Goal: Task Accomplishment & Management: Manage account settings

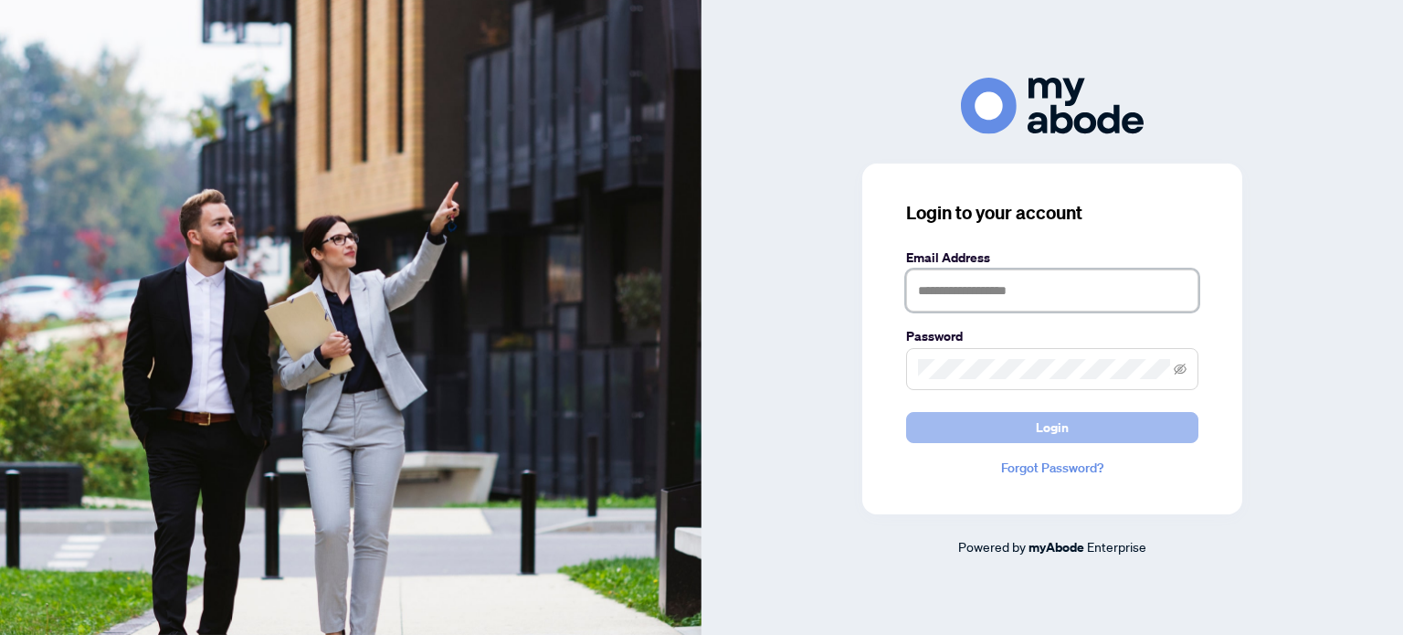
type input "**********"
click at [1010, 435] on button "Login" at bounding box center [1052, 427] width 292 height 31
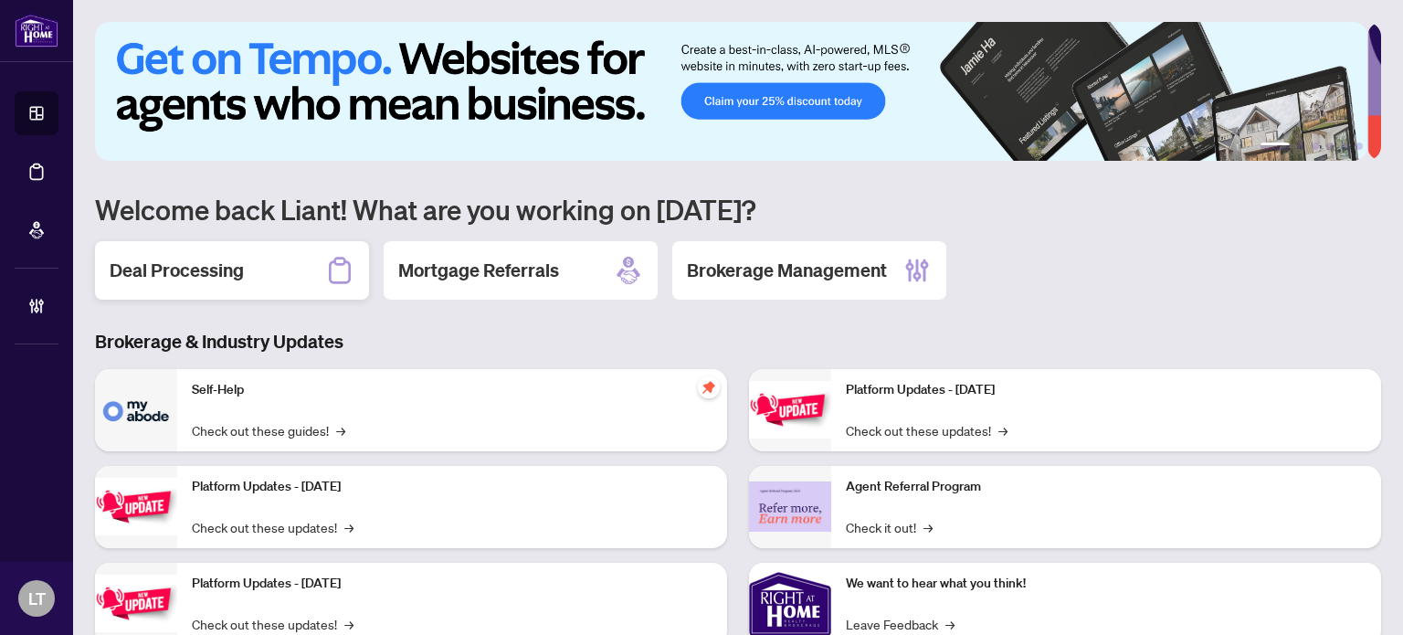
click at [181, 262] on h2 "Deal Processing" at bounding box center [177, 271] width 134 height 26
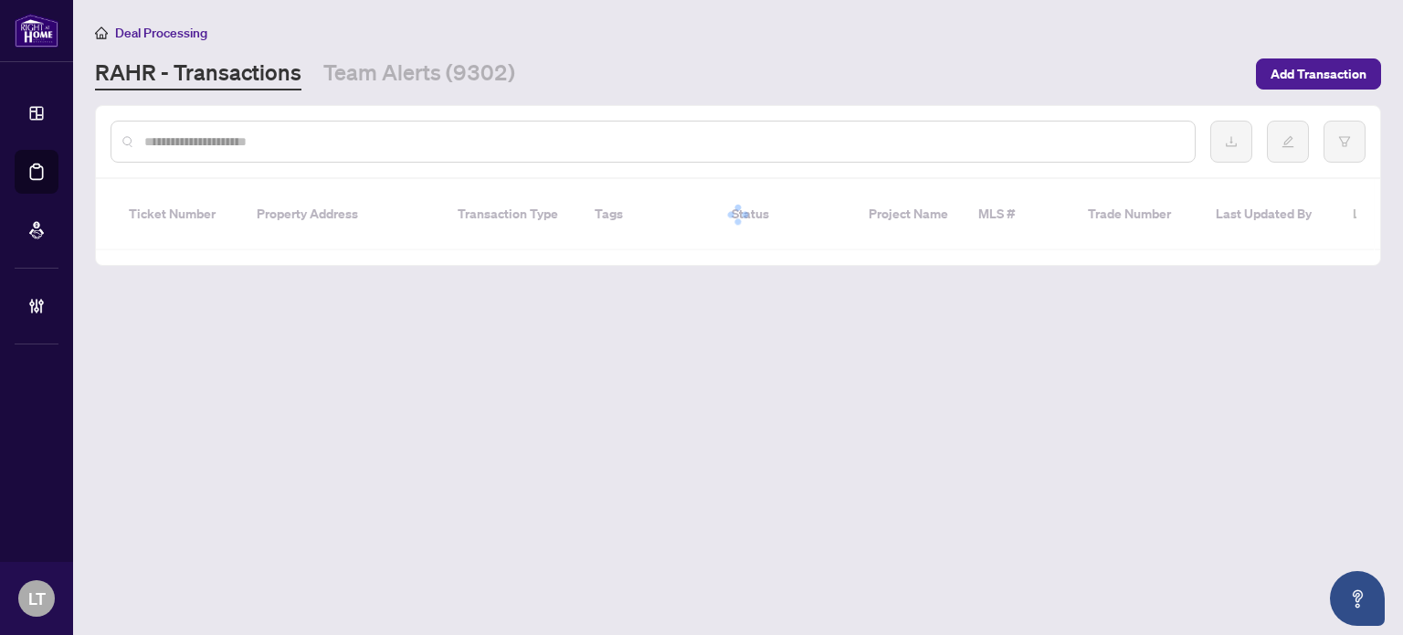
click at [199, 142] on input "text" at bounding box center [662, 142] width 1036 height 20
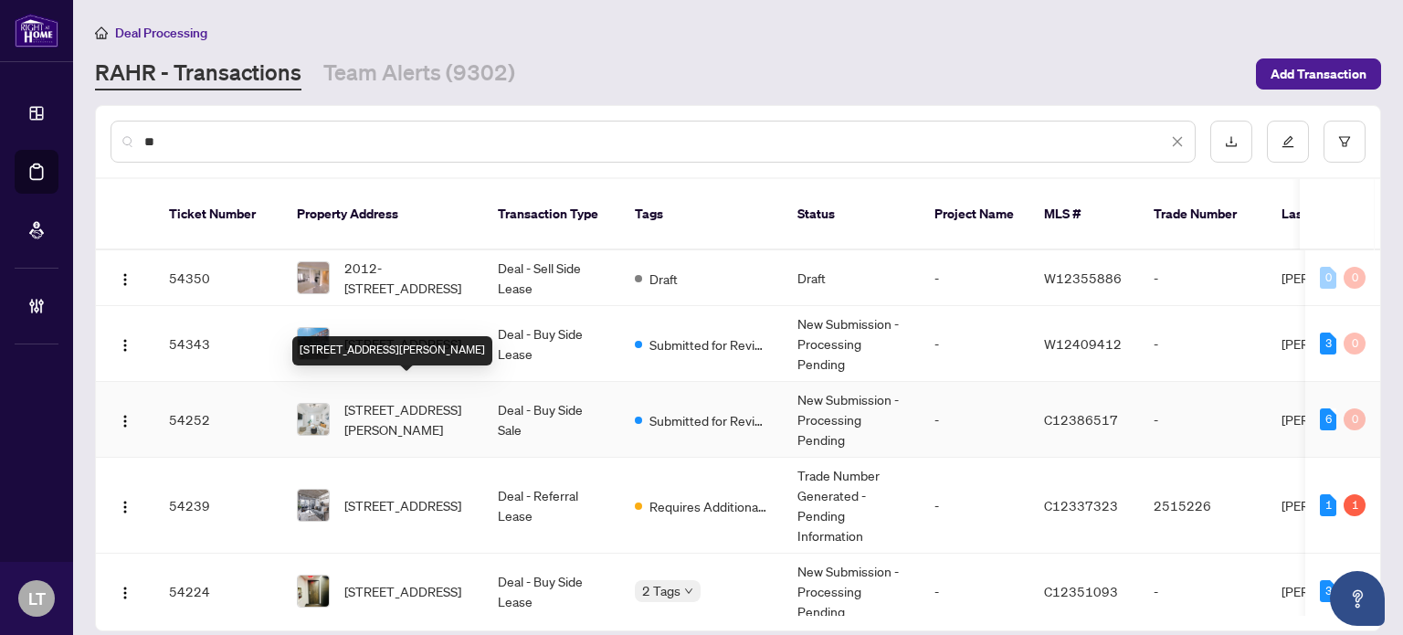
type input "*"
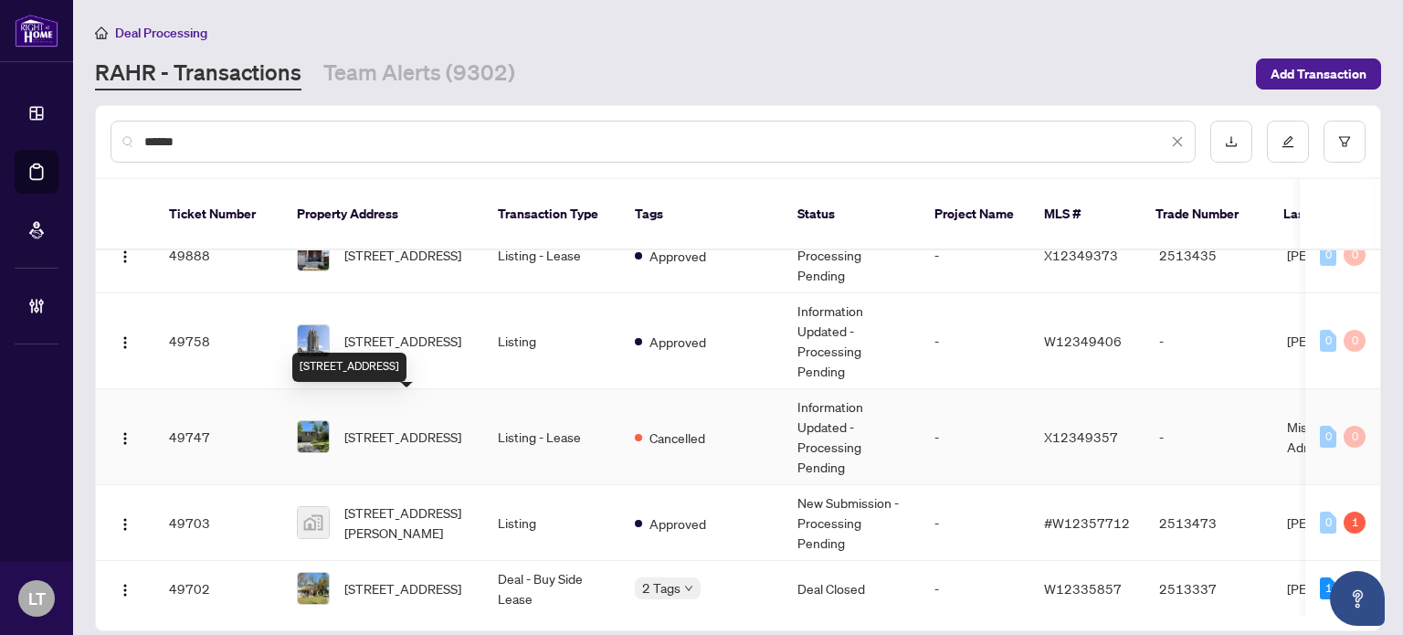
scroll to position [512, 0]
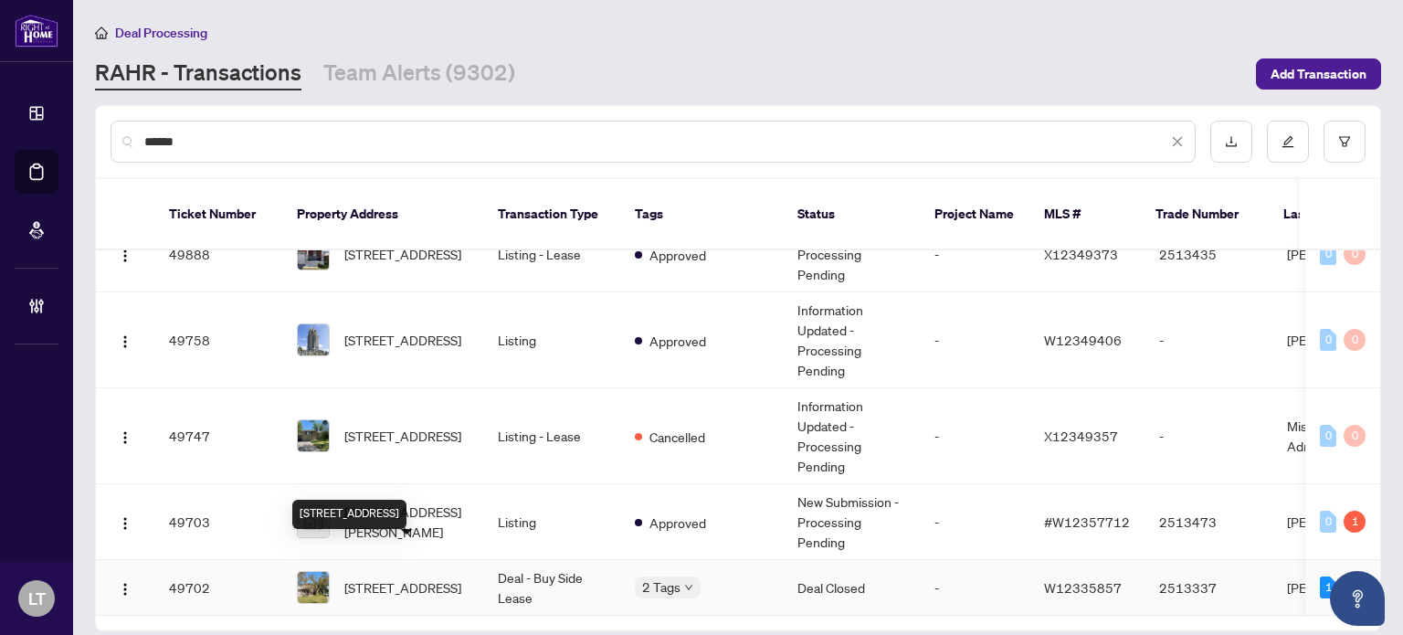
type input "******"
click at [393, 577] on span "7096 Cordingley Cres, Mississauga, Ontario L5N 4Z8, Canada" at bounding box center [402, 587] width 117 height 20
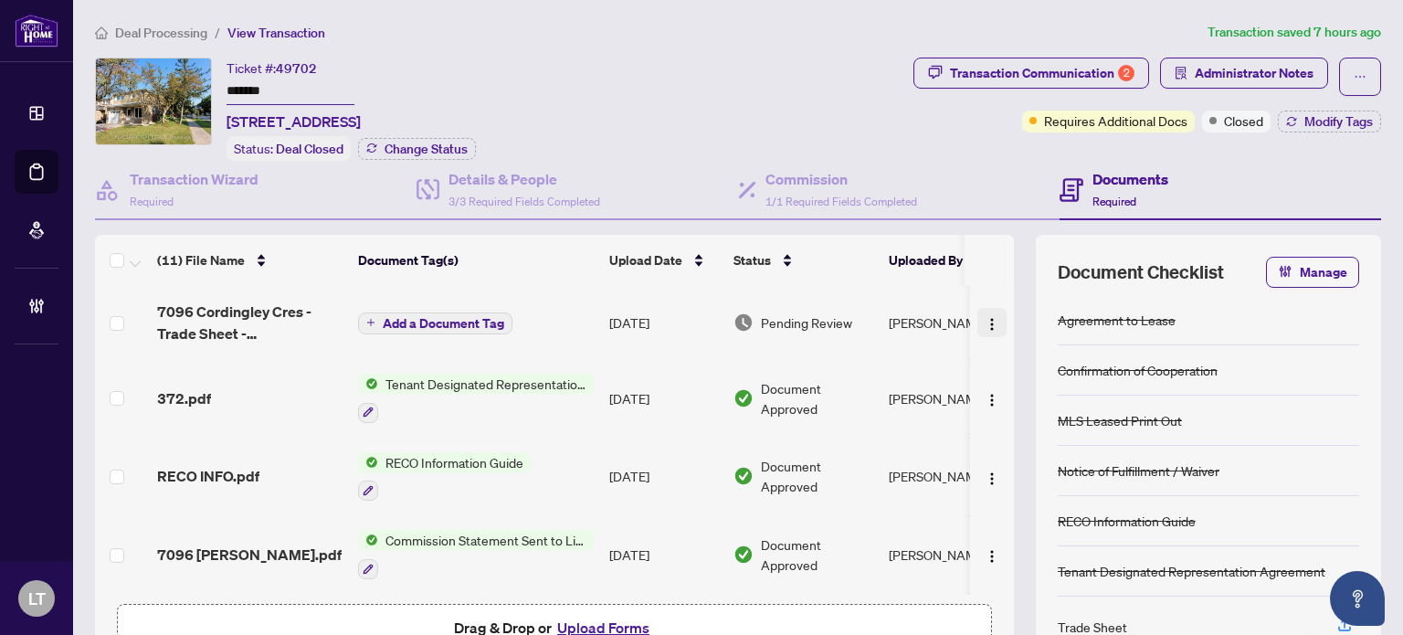
click at [985, 317] on img "button" at bounding box center [992, 324] width 15 height 15
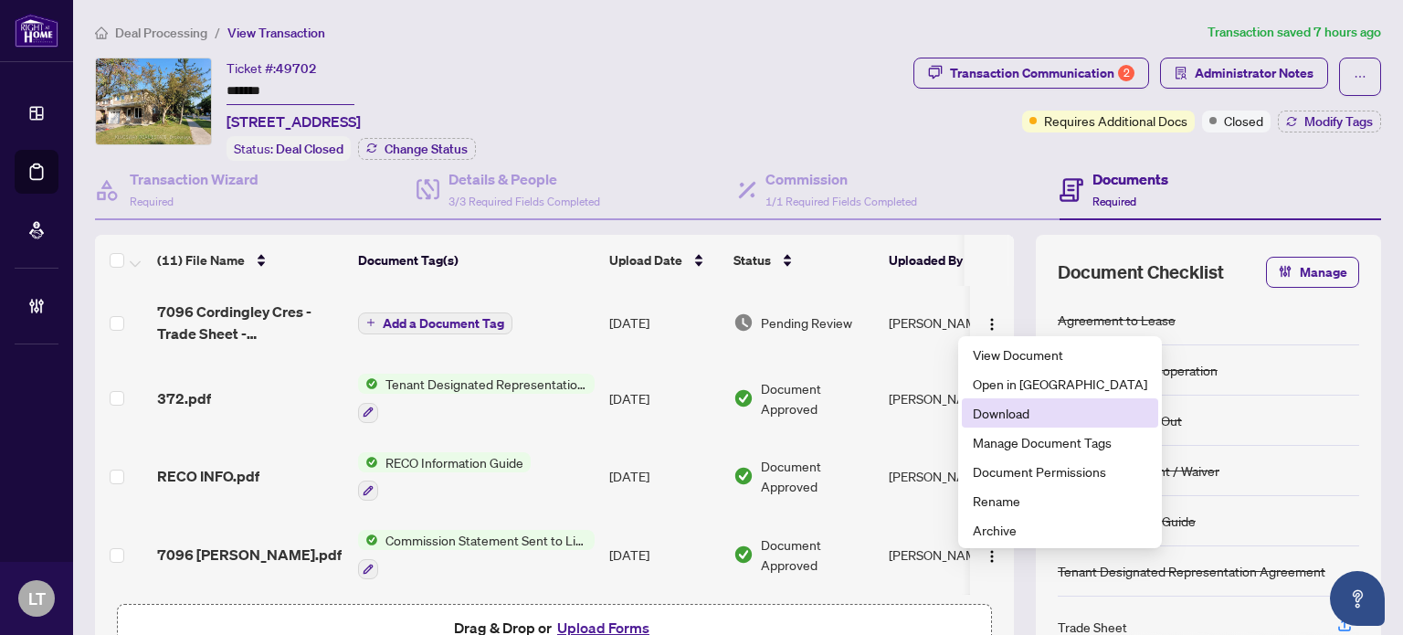
click at [978, 403] on span "Download" at bounding box center [1060, 413] width 175 height 20
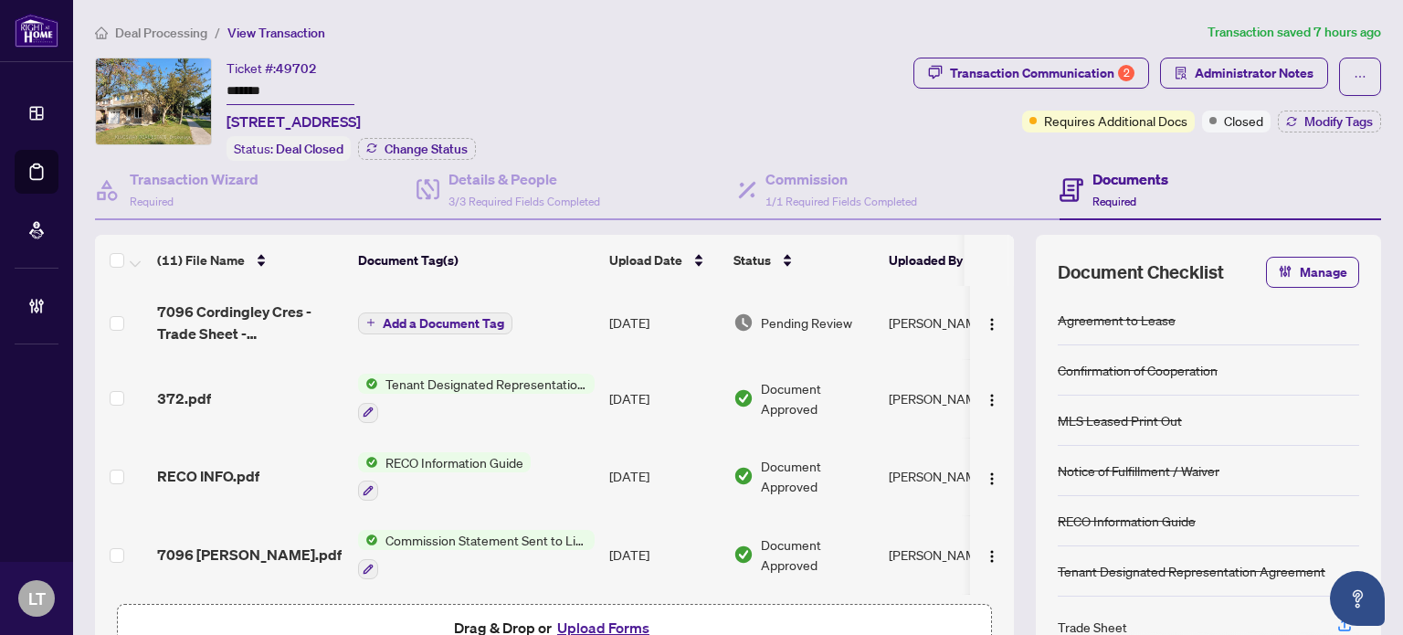
click at [480, 320] on span "Add a Document Tag" at bounding box center [444, 323] width 122 height 13
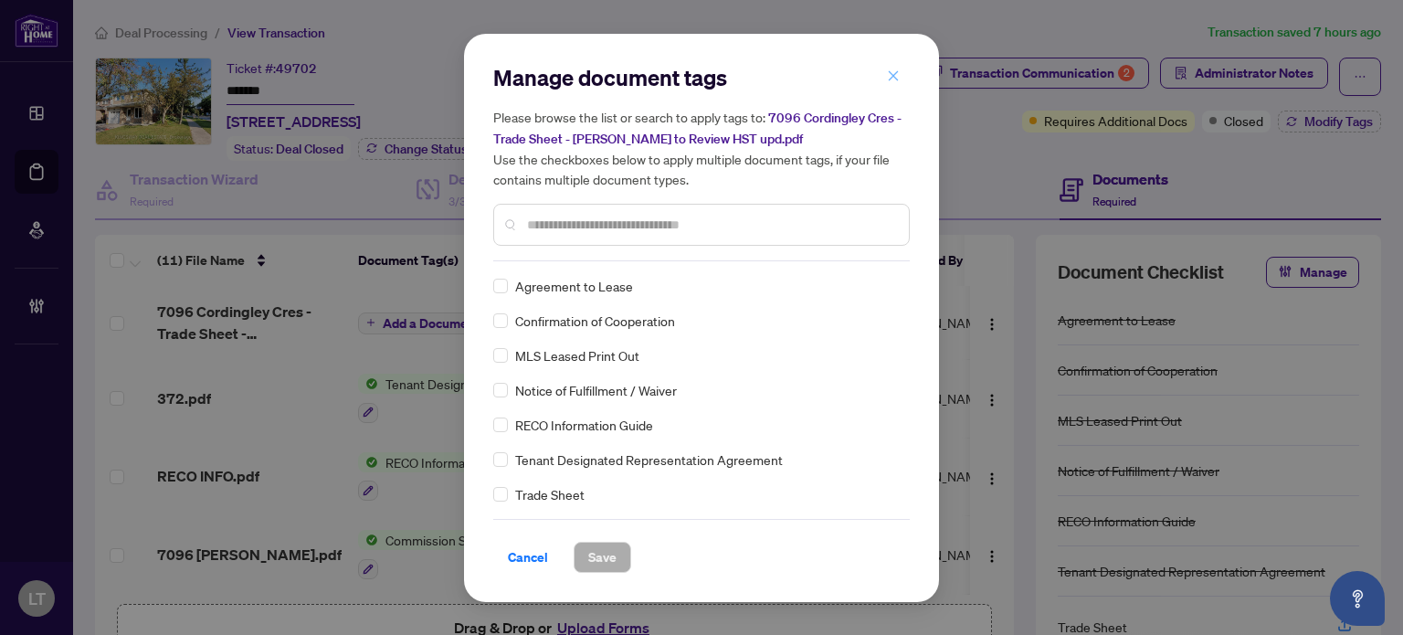
click at [891, 79] on icon "close" at bounding box center [893, 75] width 13 height 13
